Goal: Information Seeking & Learning: Learn about a topic

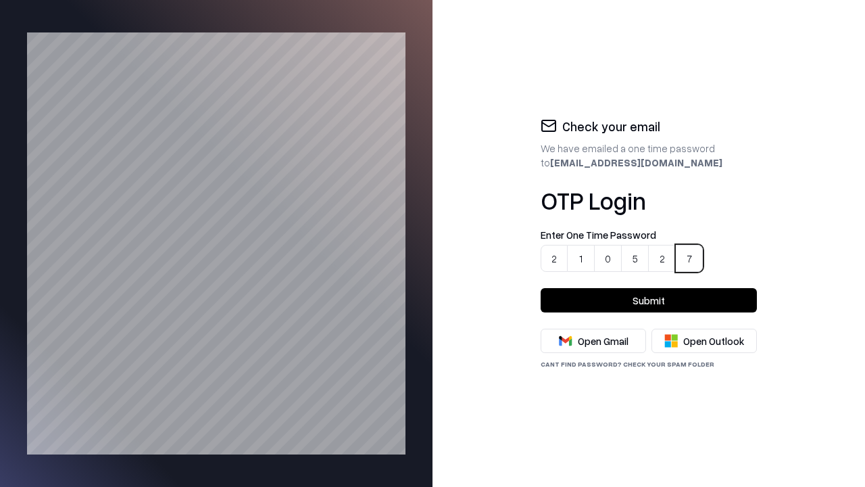
type input "******"
click at [649, 300] on button "Submit" at bounding box center [649, 300] width 216 height 24
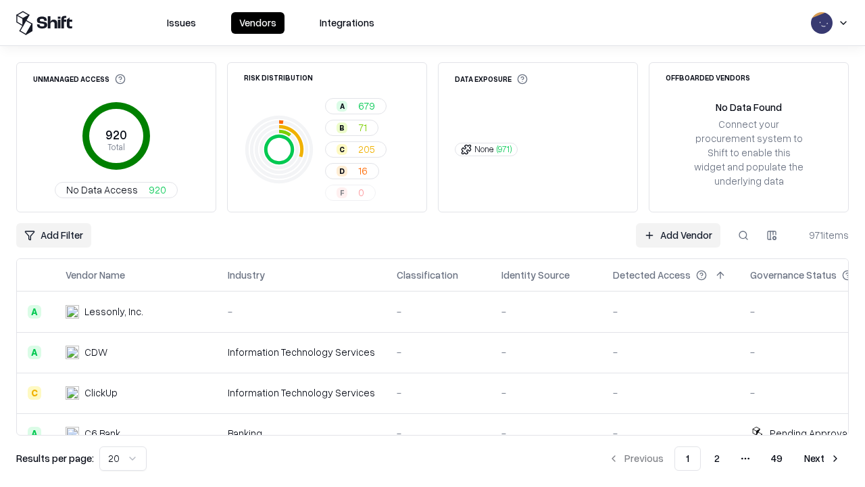
click at [120, 458] on html "Issues Vendors Integrations Unmanaged Access 920 Total No Data Access 920 Risk …" at bounding box center [432, 243] width 865 height 487
click at [823, 458] on button "Next" at bounding box center [822, 458] width 53 height 24
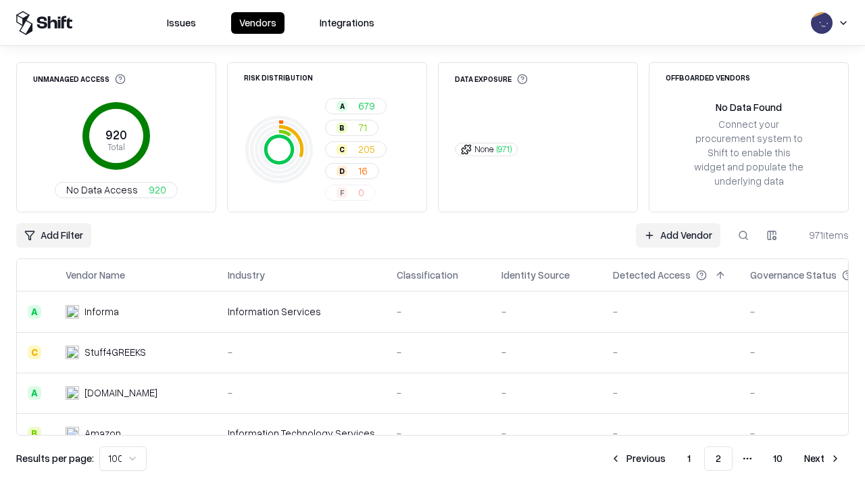
click at [823, 458] on button "Next" at bounding box center [822, 458] width 53 height 24
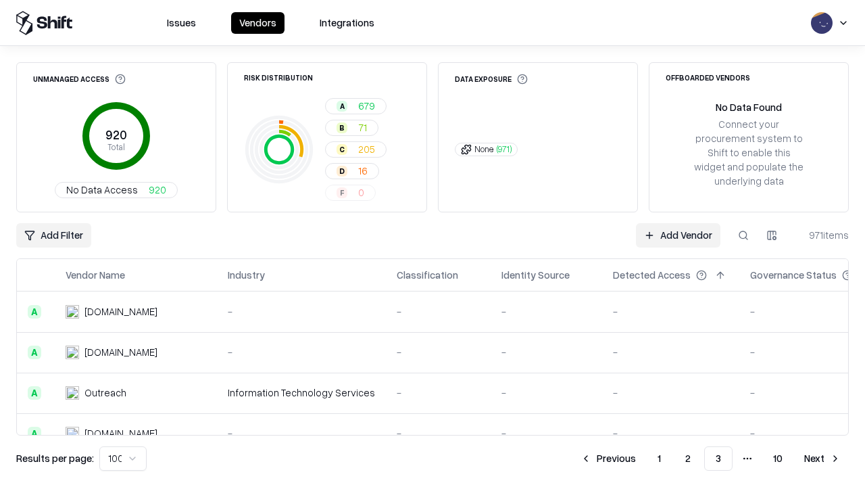
click at [823, 458] on button "Next" at bounding box center [822, 458] width 53 height 24
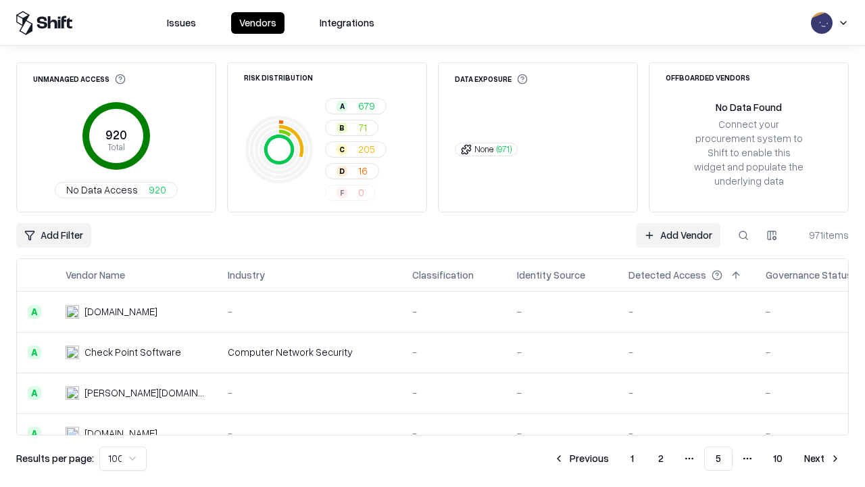
click at [823, 458] on button "Next" at bounding box center [822, 458] width 53 height 24
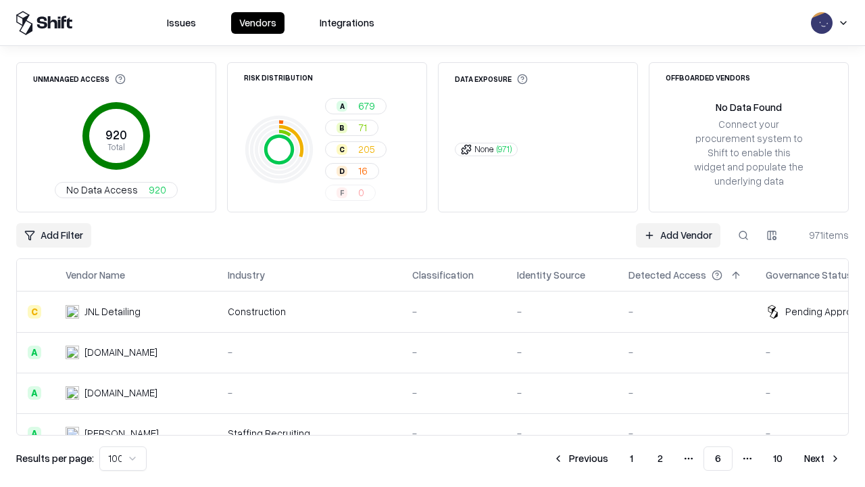
click at [823, 458] on button "Next" at bounding box center [822, 458] width 53 height 24
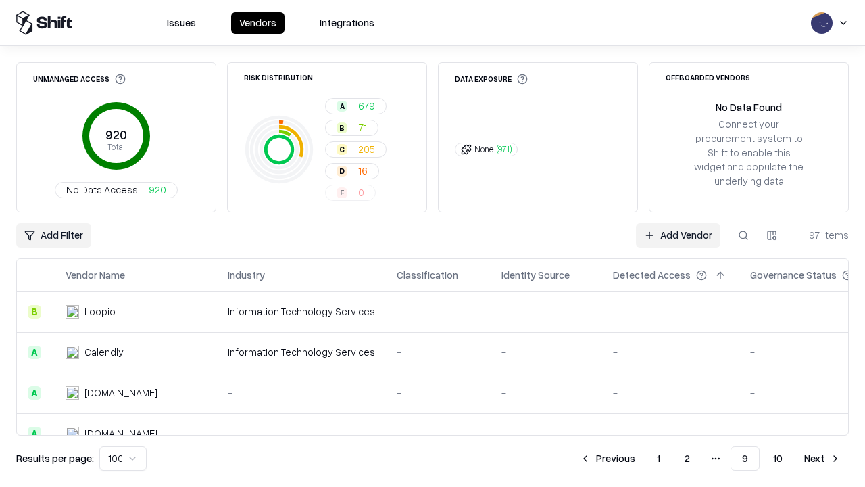
click at [823, 458] on button "Next" at bounding box center [822, 458] width 53 height 24
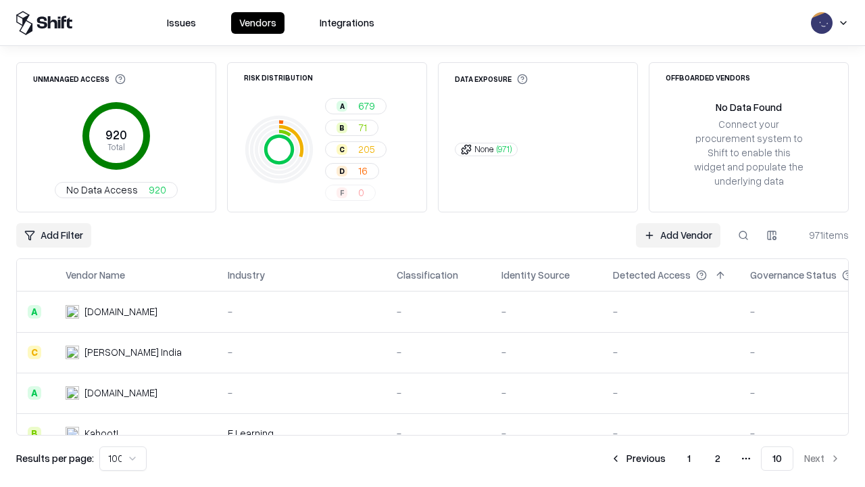
click at [639, 458] on button "Previous" at bounding box center [638, 458] width 72 height 24
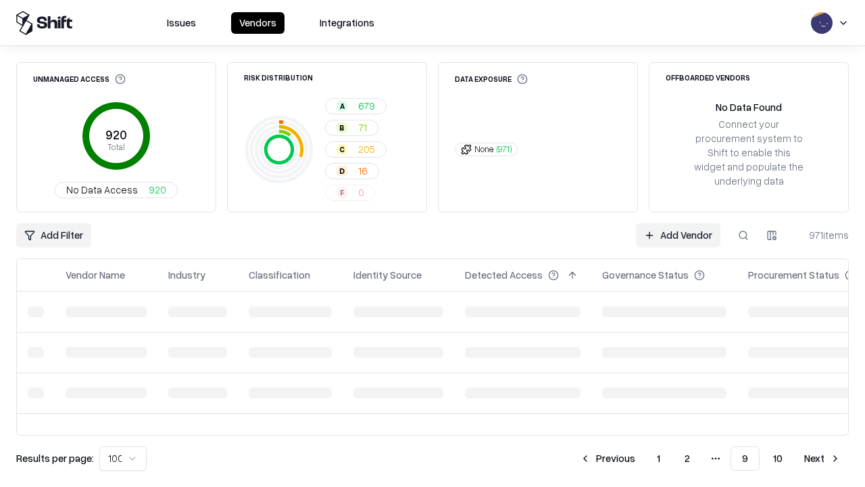
click at [609, 458] on button "Previous" at bounding box center [608, 458] width 72 height 24
click at [582, 458] on button "Previous" at bounding box center [608, 458] width 72 height 24
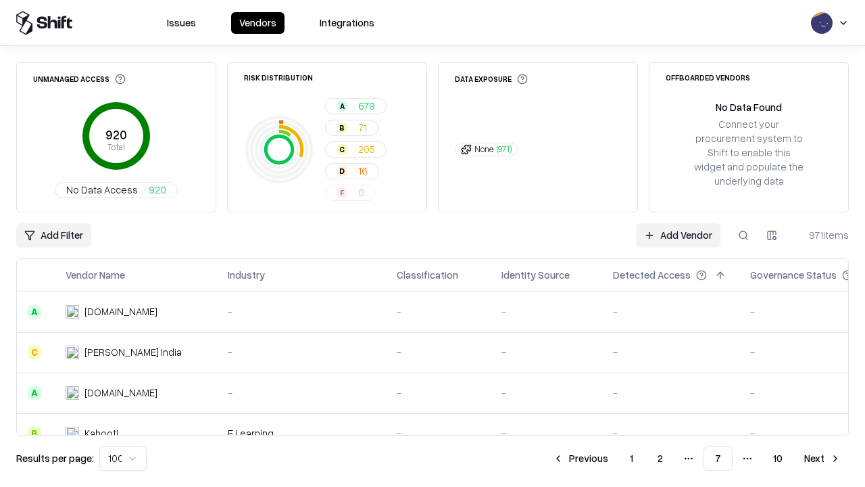
click at [582, 458] on button "Previous" at bounding box center [581, 458] width 72 height 24
click at [582, 458] on button "Previous" at bounding box center [582, 458] width 72 height 24
click at [609, 458] on button "Previous" at bounding box center [609, 458] width 72 height 24
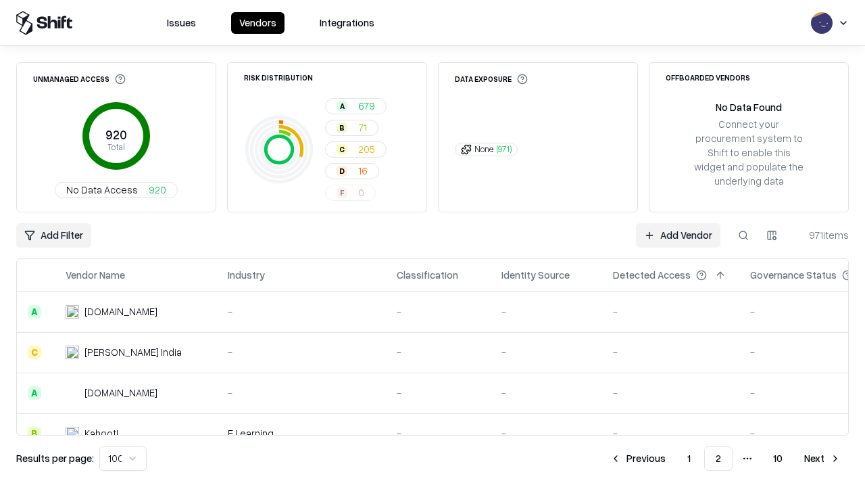
click at [639, 458] on button "Previous" at bounding box center [638, 458] width 72 height 24
click at [120, 458] on html "Issues Vendors Integrations Unmanaged Access 920 Total No Data Access 920 Risk …" at bounding box center [432, 243] width 865 height 487
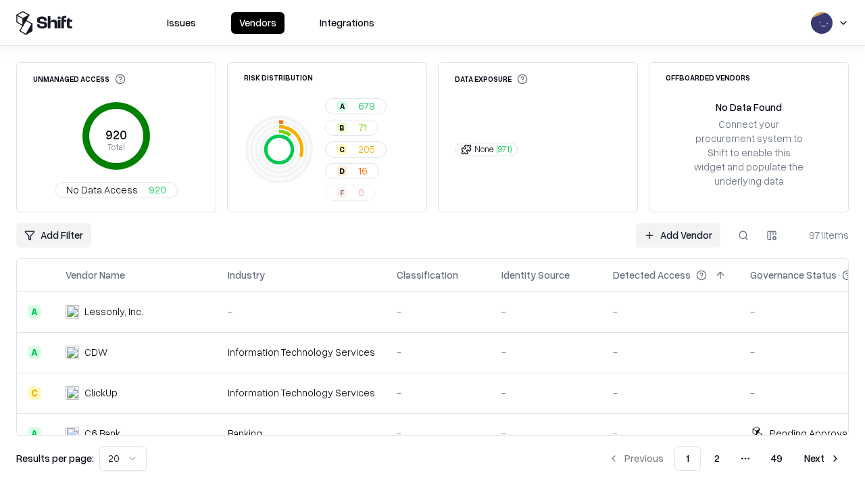
click at [138, 275] on button at bounding box center [138, 275] width 16 height 16
